Goal: Task Accomplishment & Management: Complete application form

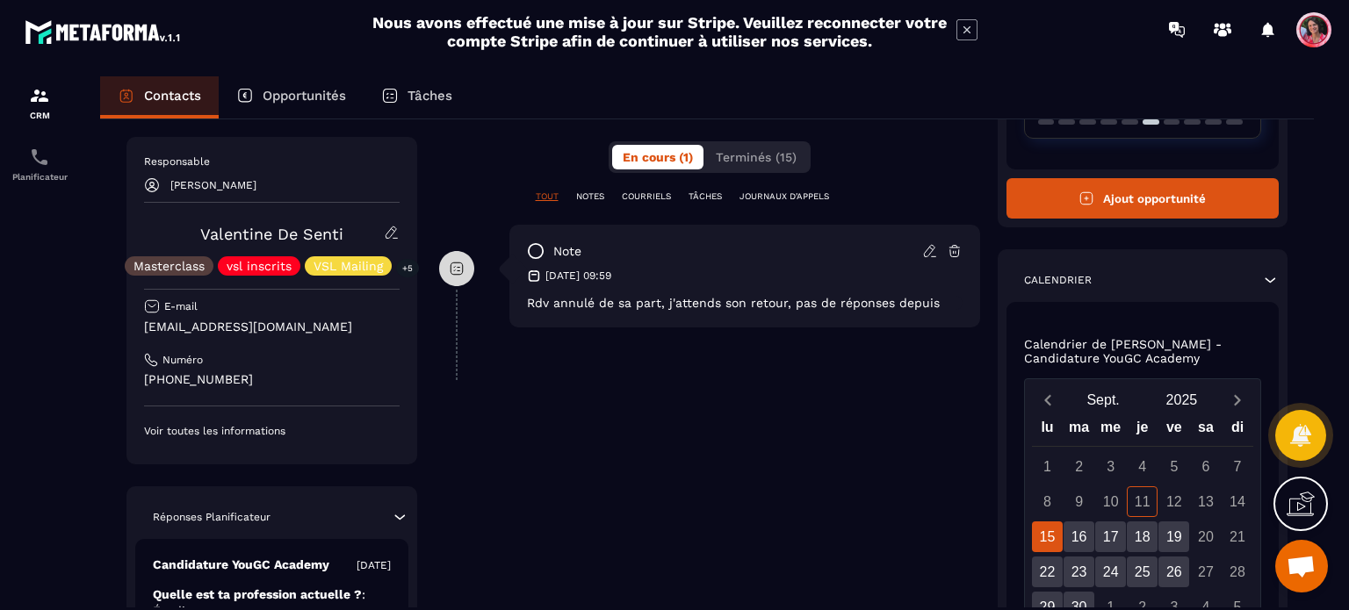
scroll to position [162, 0]
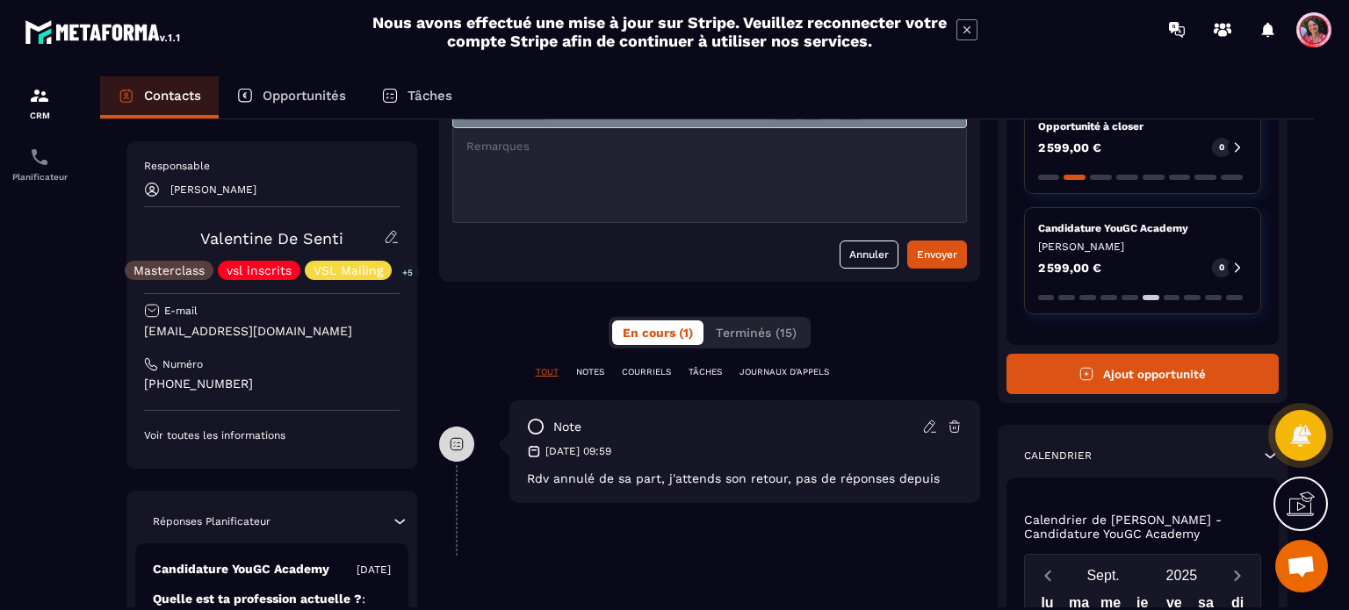
click at [1109, 370] on button "Ajout opportunité" at bounding box center [1142, 374] width 273 height 40
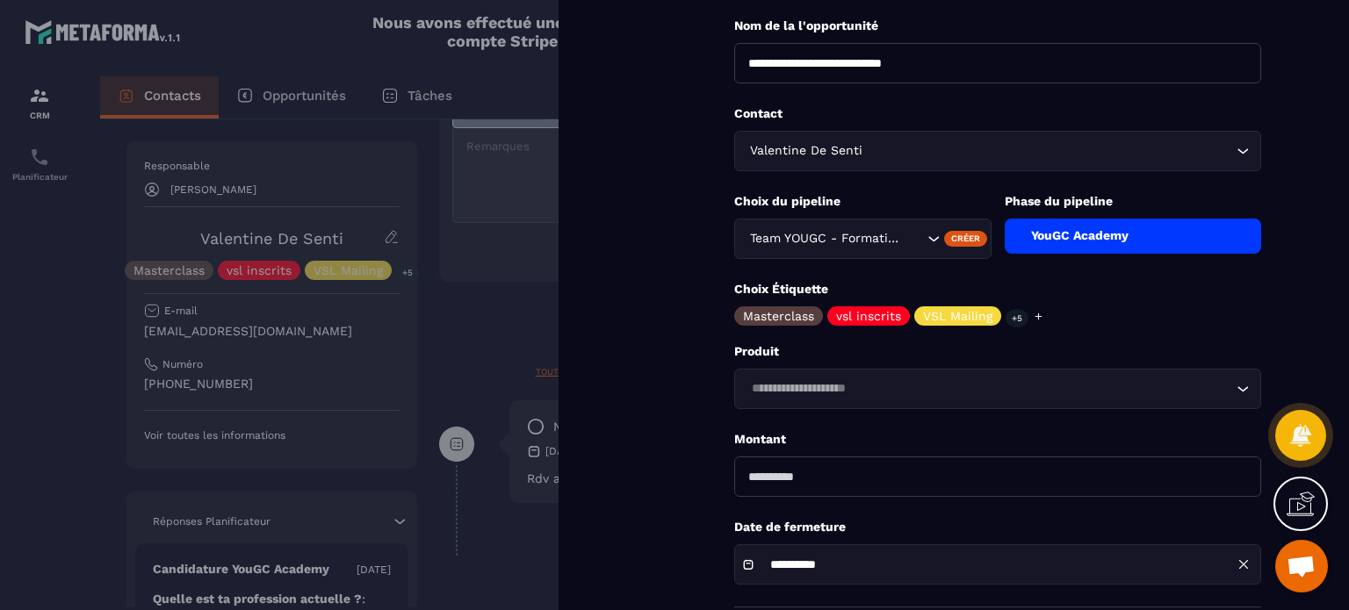
scroll to position [186, 0]
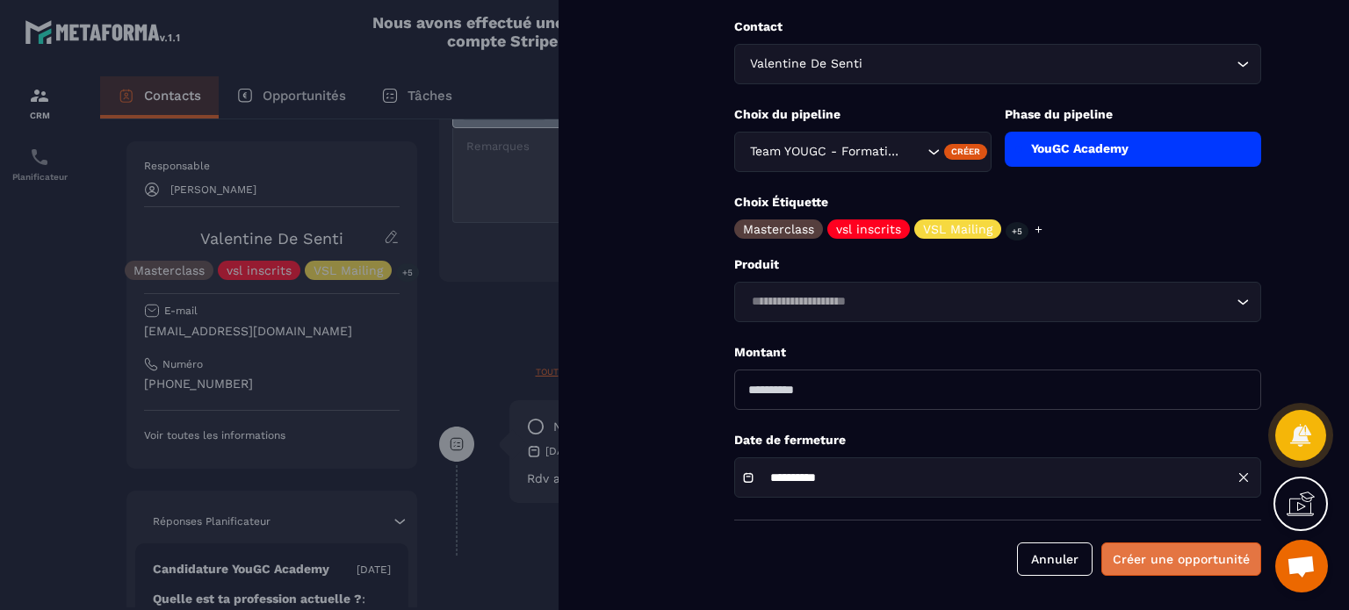
click at [1171, 558] on button "Créer une opportunité" at bounding box center [1181, 559] width 160 height 33
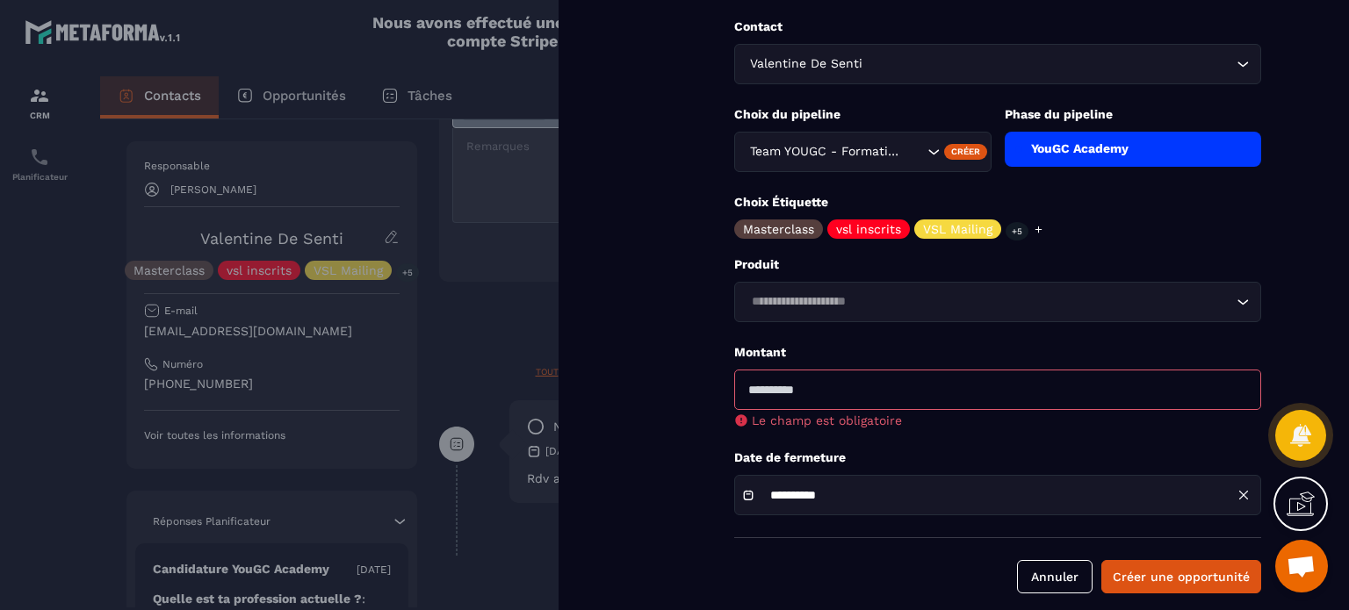
click at [876, 387] on input "number" at bounding box center [997, 390] width 527 height 40
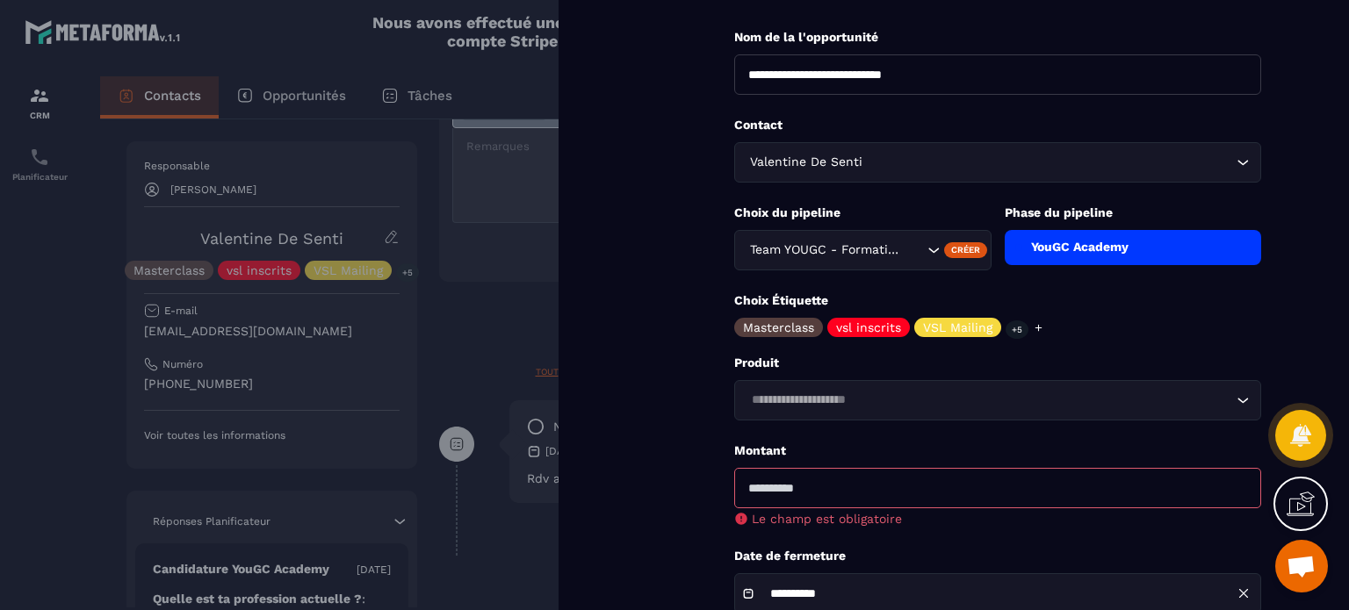
scroll to position [0, 0]
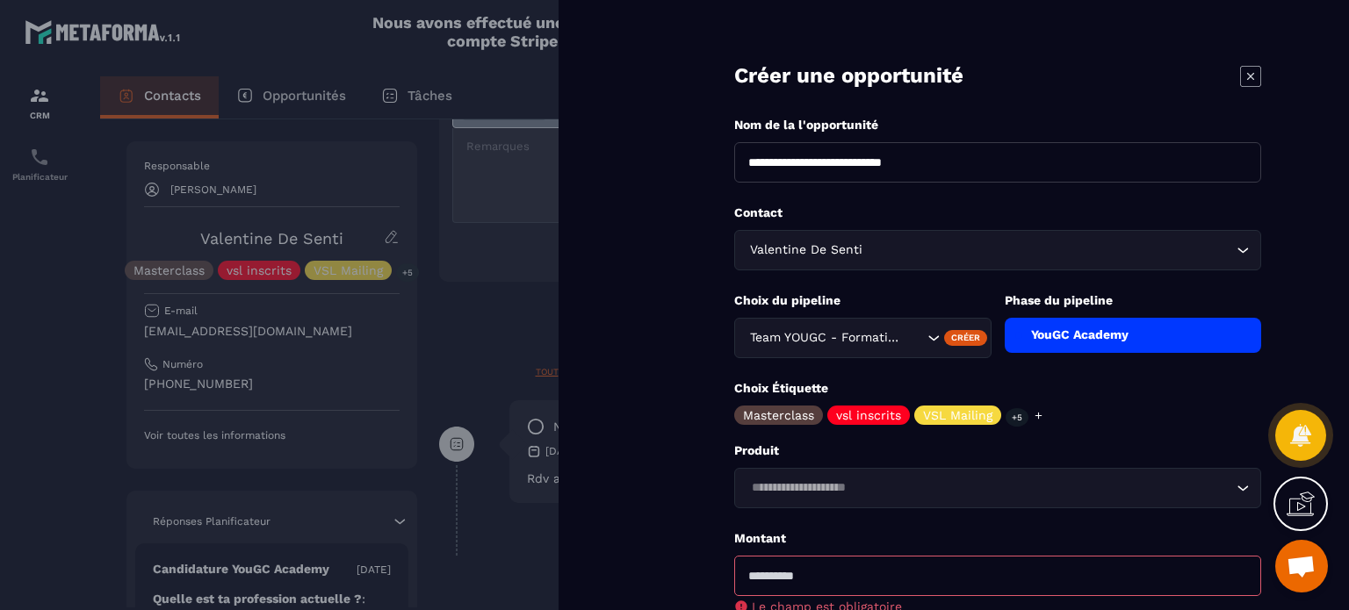
type input "*"
click at [1252, 83] on icon at bounding box center [1250, 76] width 21 height 21
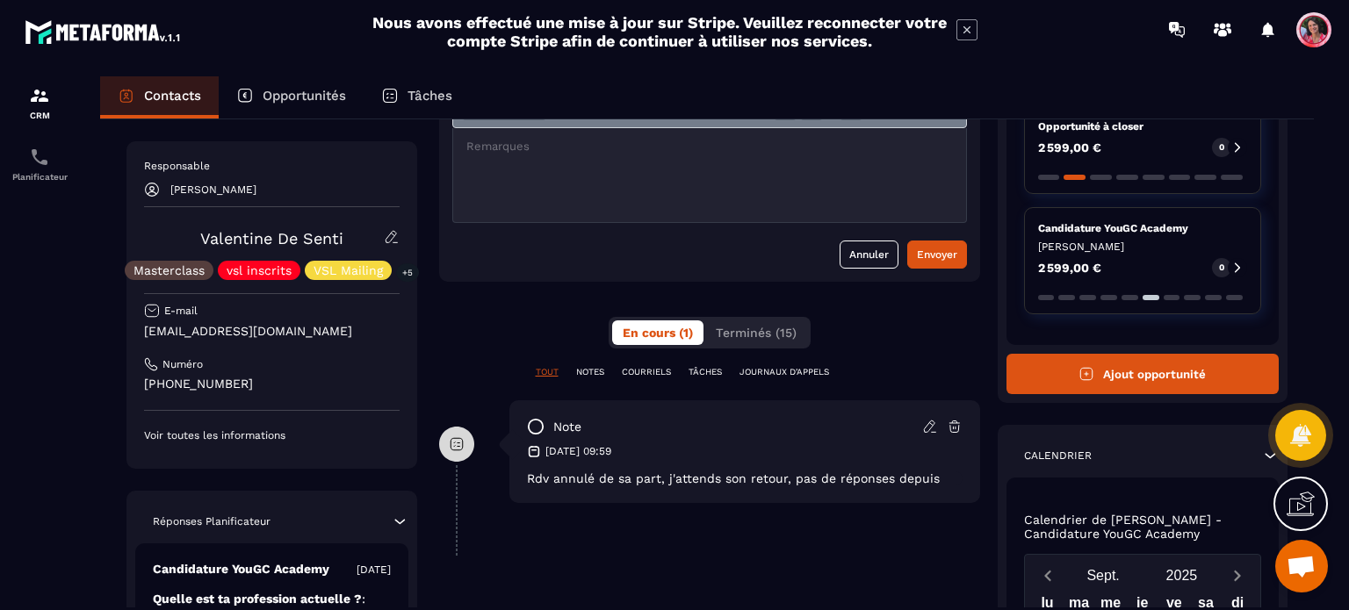
click at [1201, 370] on button "Ajout opportunité" at bounding box center [1142, 374] width 273 height 40
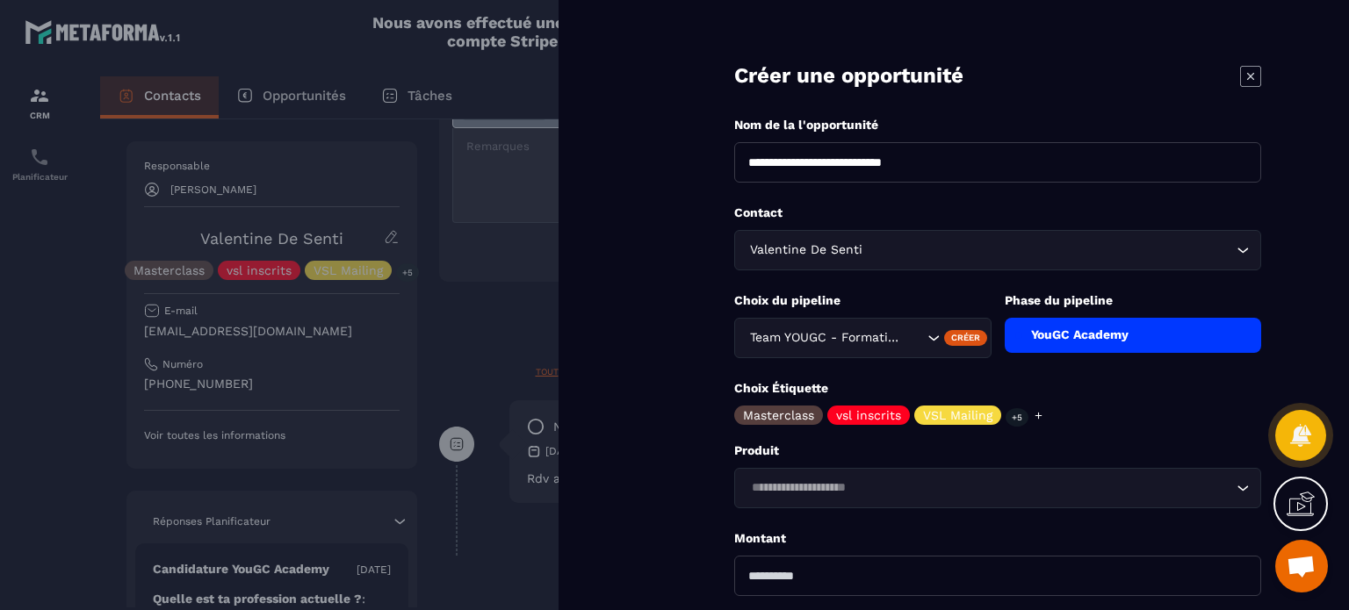
click at [1255, 67] on icon at bounding box center [1250, 76] width 21 height 21
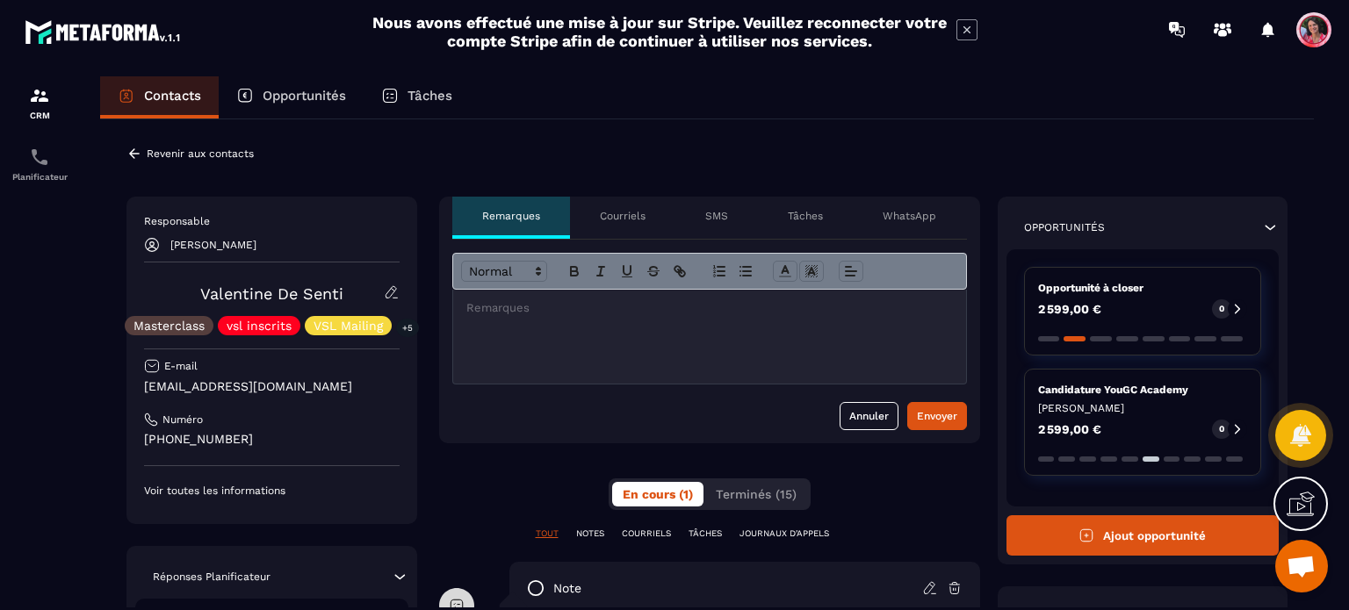
click at [314, 91] on p "Opportunités" at bounding box center [304, 96] width 83 height 16
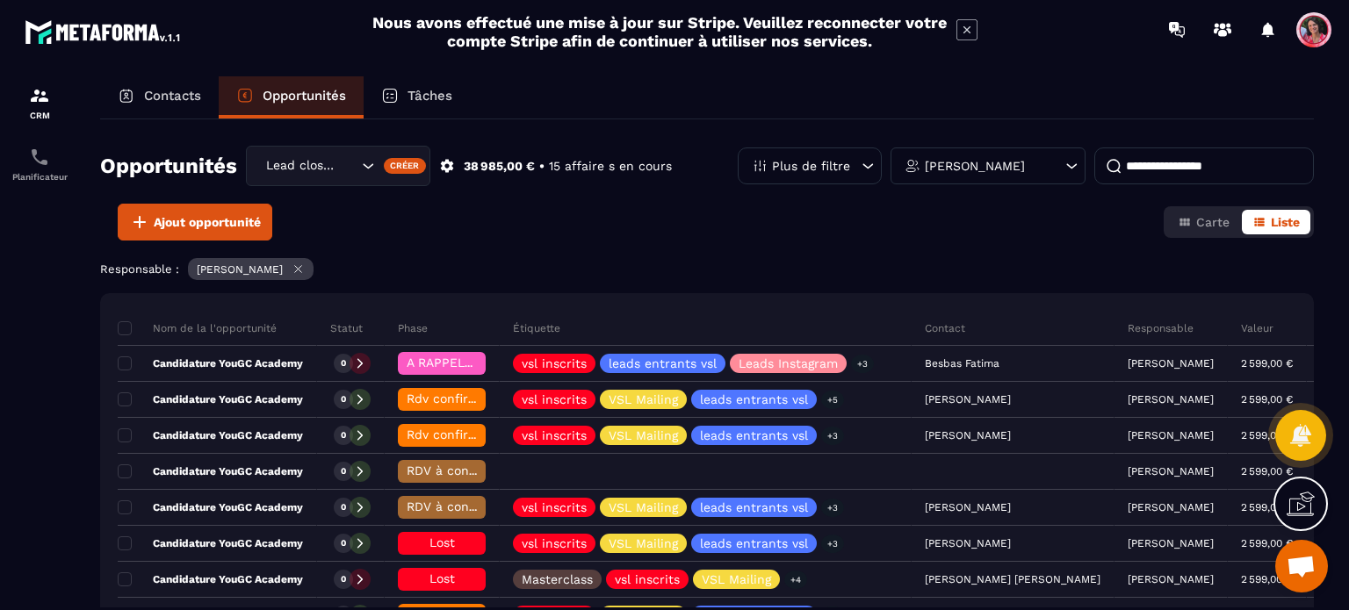
click at [294, 270] on icon at bounding box center [297, 269] width 13 height 13
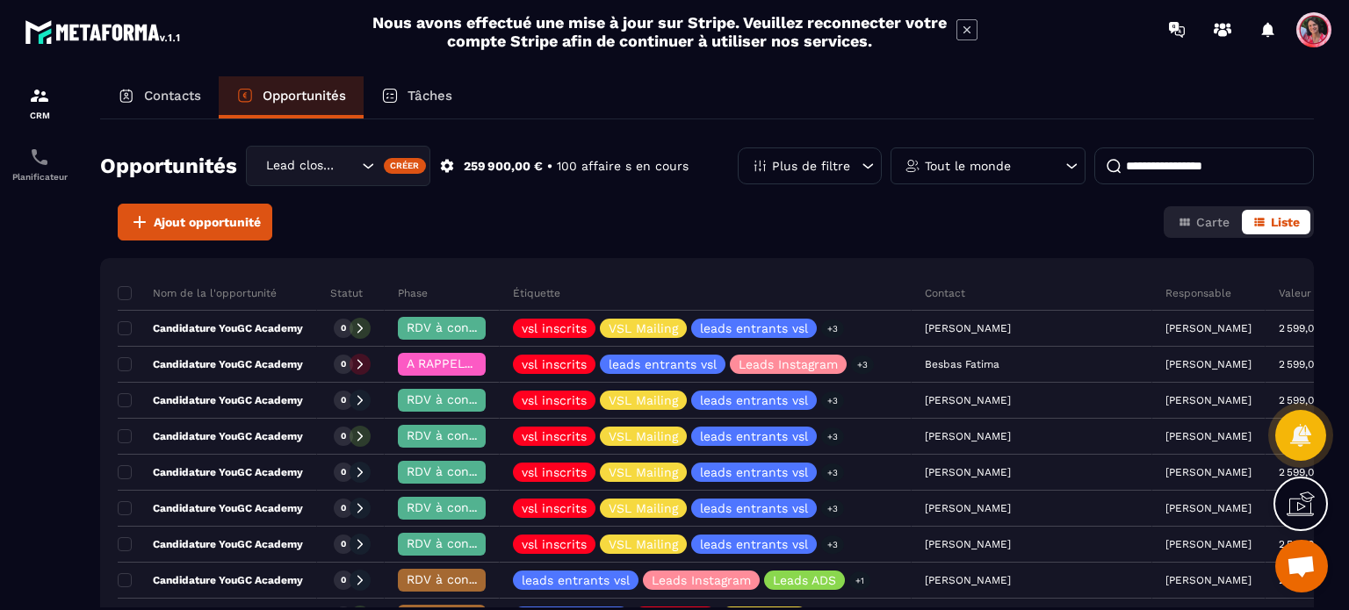
click at [1212, 170] on input at bounding box center [1203, 165] width 219 height 37
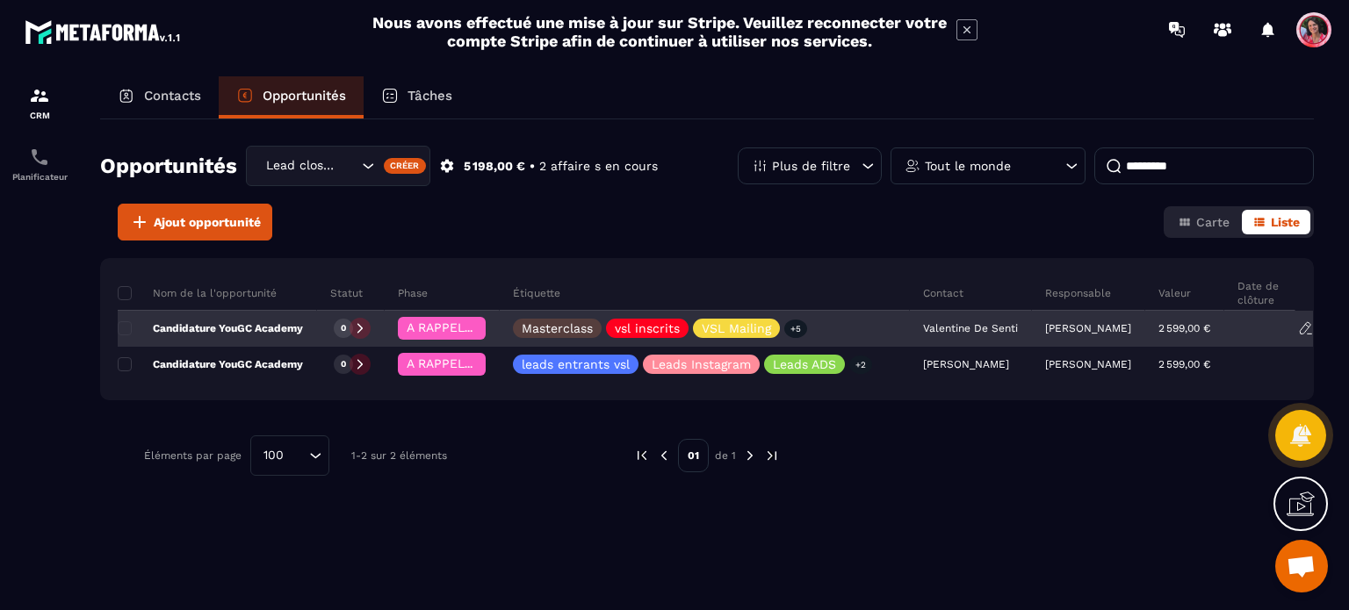
type input "*********"
click at [132, 329] on p "Candidature YouGC Academy" at bounding box center [210, 328] width 185 height 14
